Goal: Task Accomplishment & Management: Manage account settings

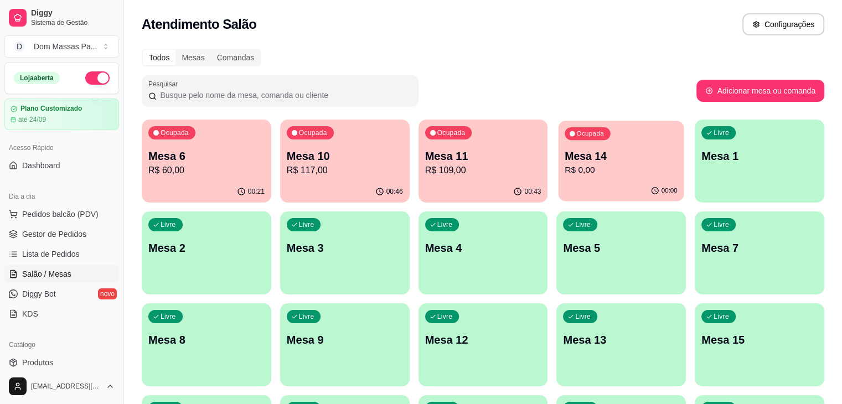
click at [558, 178] on div "Ocupada Mesa 14 R$ 0,00" at bounding box center [621, 151] width 126 height 60
click at [558, 147] on div "Ocupada Mesa 14 R$ 90,00" at bounding box center [621, 151] width 126 height 60
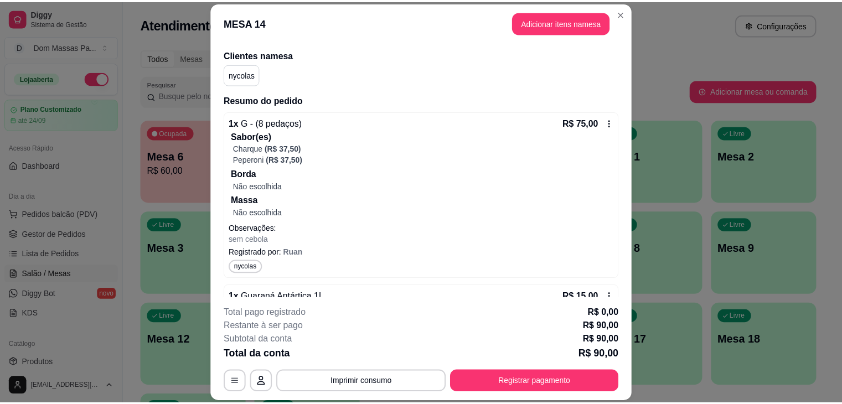
scroll to position [123, 0]
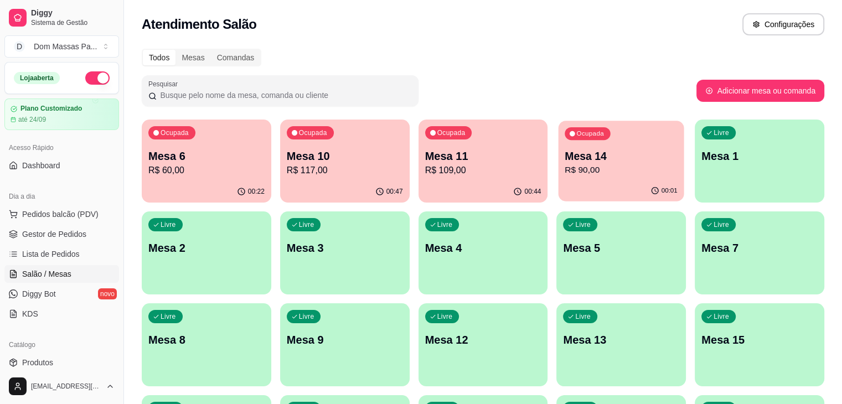
click at [565, 160] on p "Mesa 14" at bounding box center [621, 156] width 113 height 15
